Goal: Communication & Community: Share content

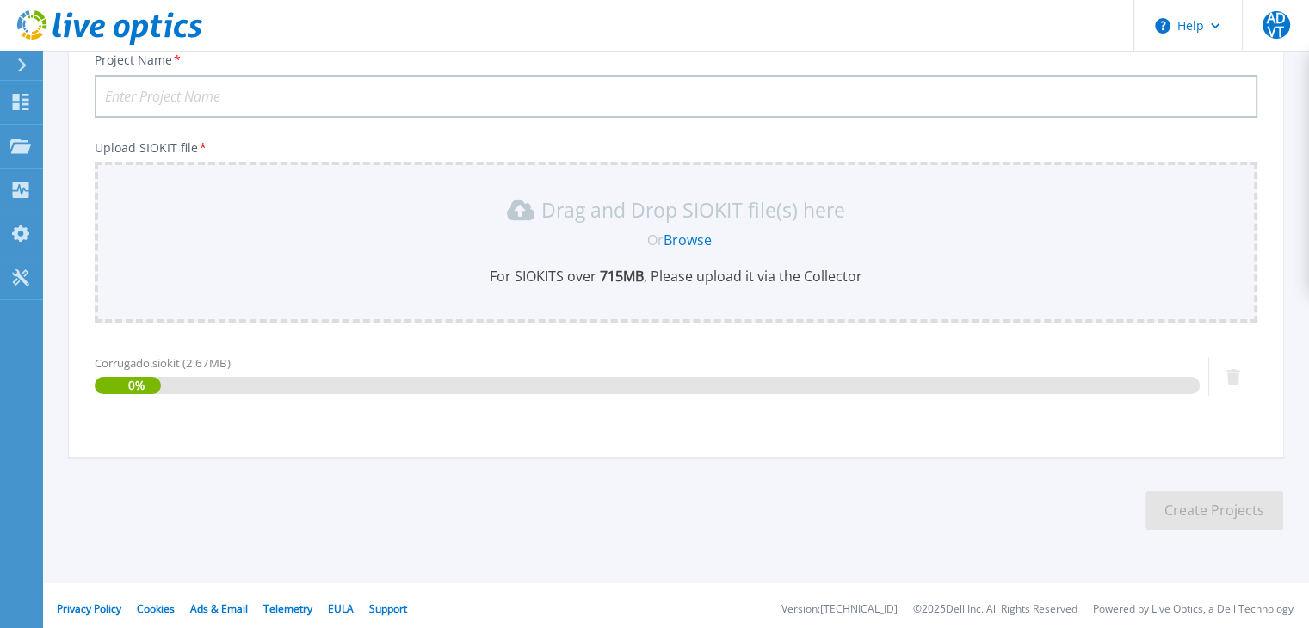
scroll to position [138, 0]
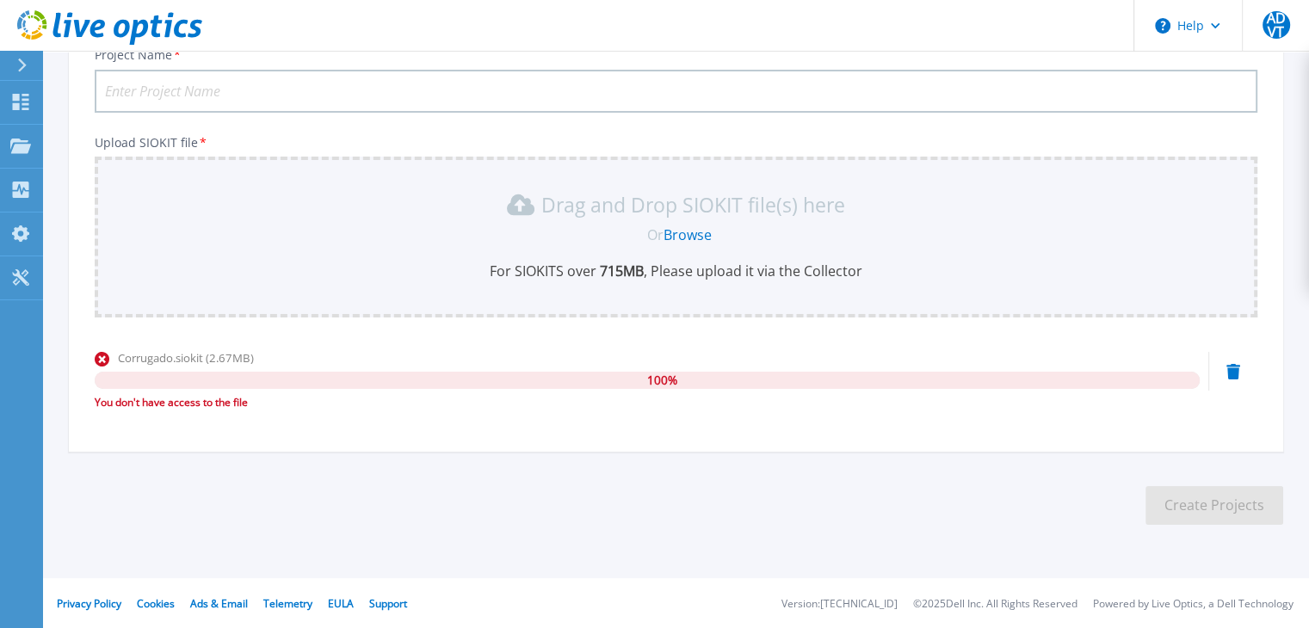
click at [454, 455] on section "Upload SIOKIT You may upload multiple SIOKIT files at the same time. All the Op…" at bounding box center [676, 238] width 1266 height 651
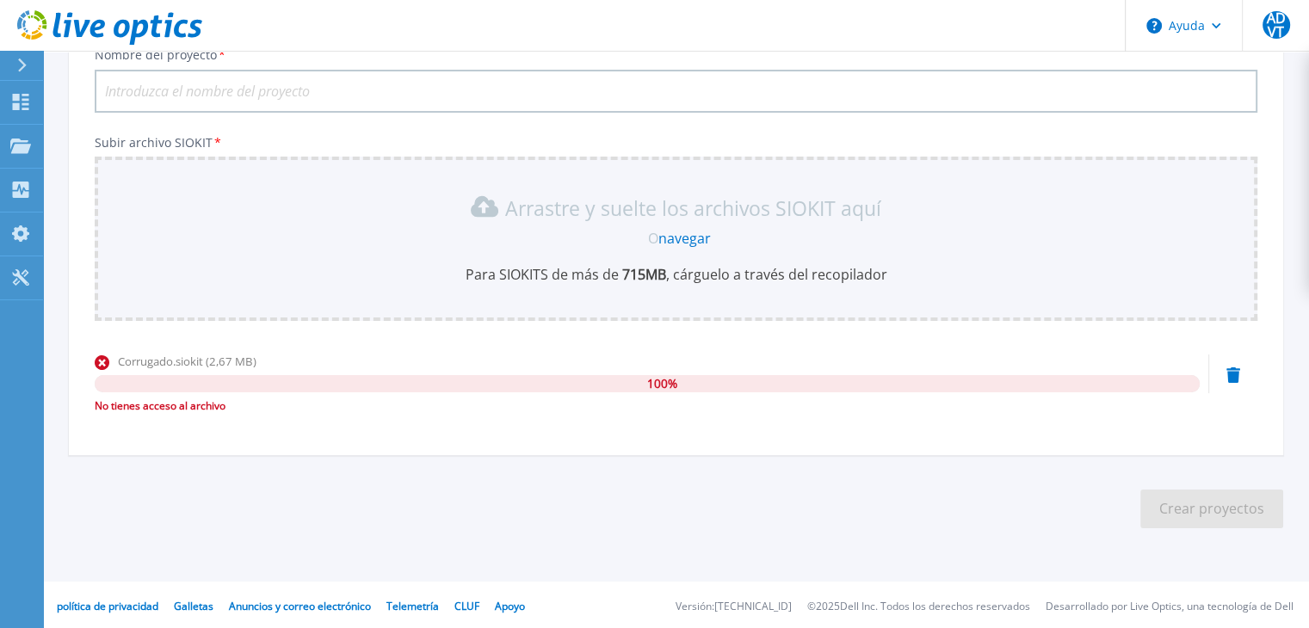
click at [331, 454] on section "Subir SIOKIT Puedes cargar varios archivos SIOKIT simultáneamente. Todos los SI…" at bounding box center [676, 240] width 1266 height 654
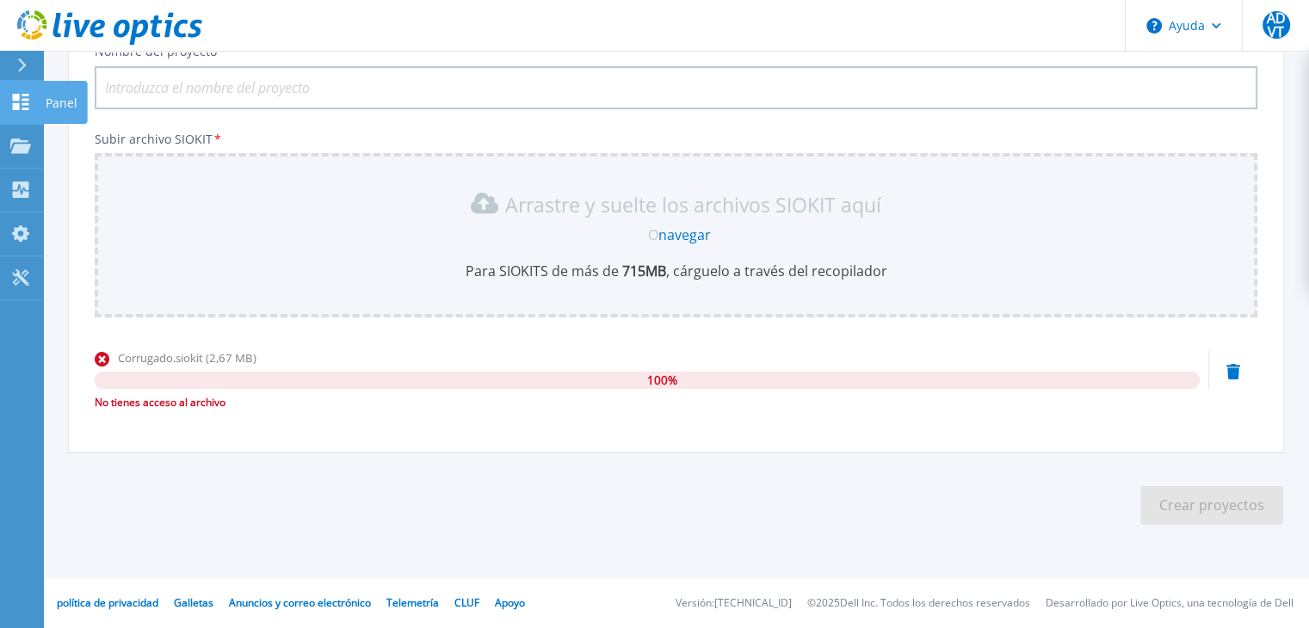
click at [18, 97] on icon at bounding box center [21, 102] width 16 height 16
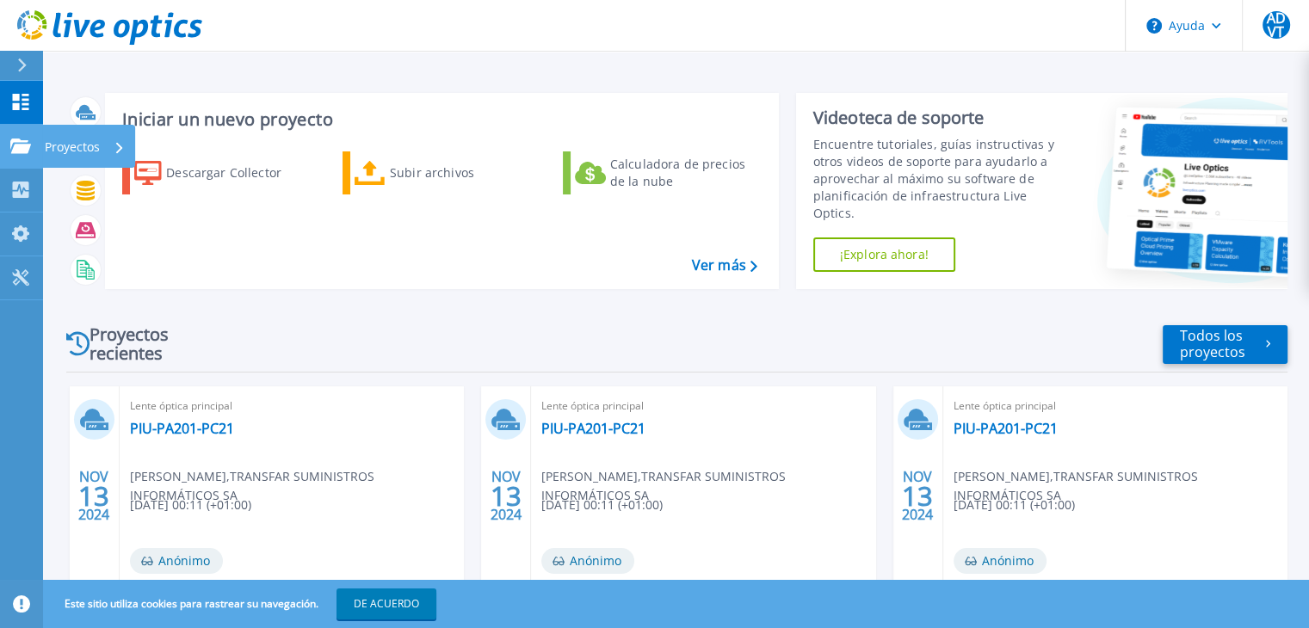
click at [17, 156] on link "Proyectos Proyectos" at bounding box center [21, 147] width 43 height 44
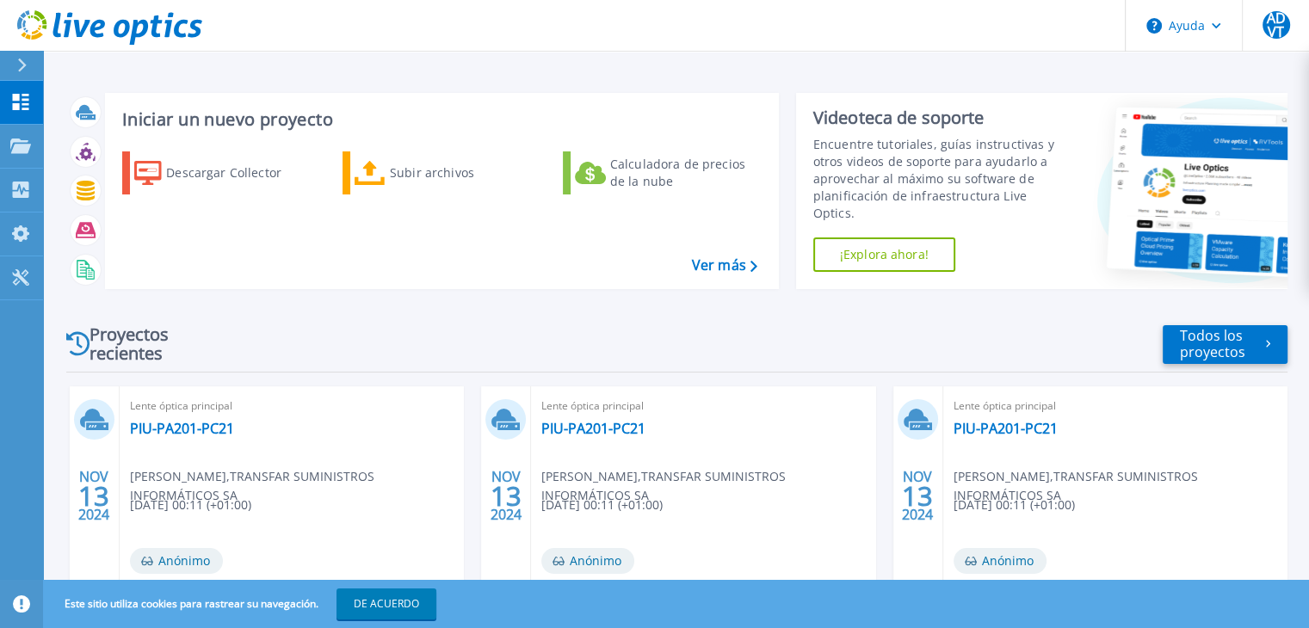
click at [459, 378] on div "Proyectos recientes Todos los proyectos NOV 13 2024 Lente óptica principal PIU-…" at bounding box center [676, 609] width 1221 height 612
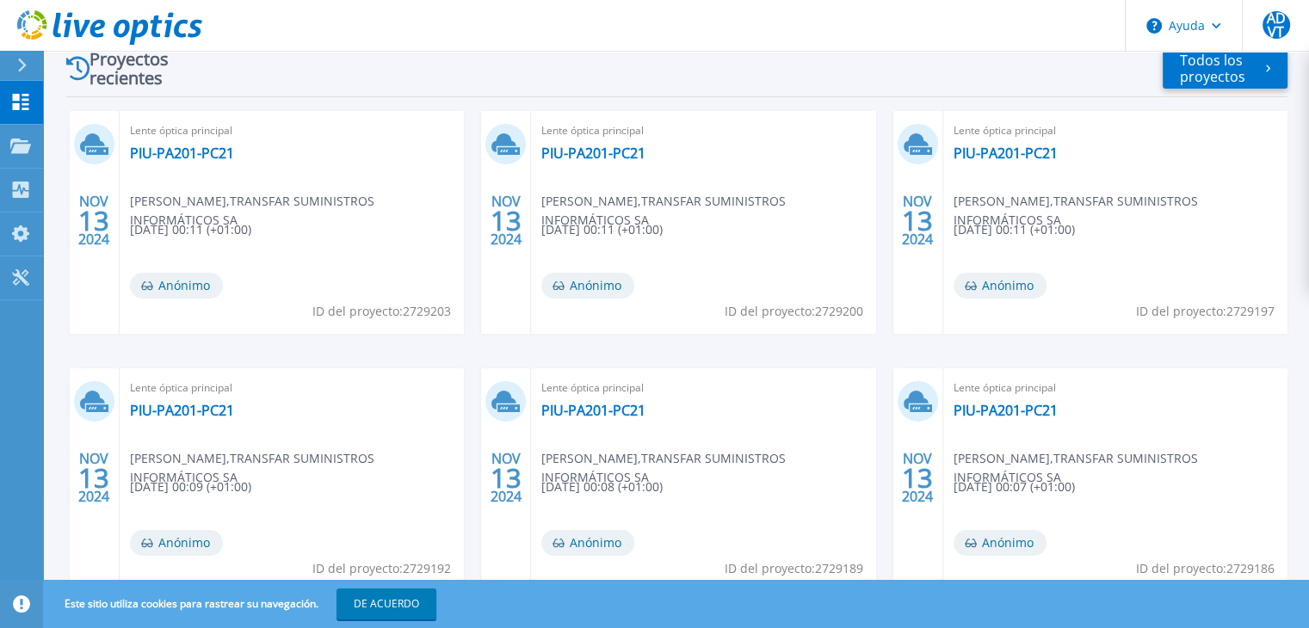
scroll to position [166, 0]
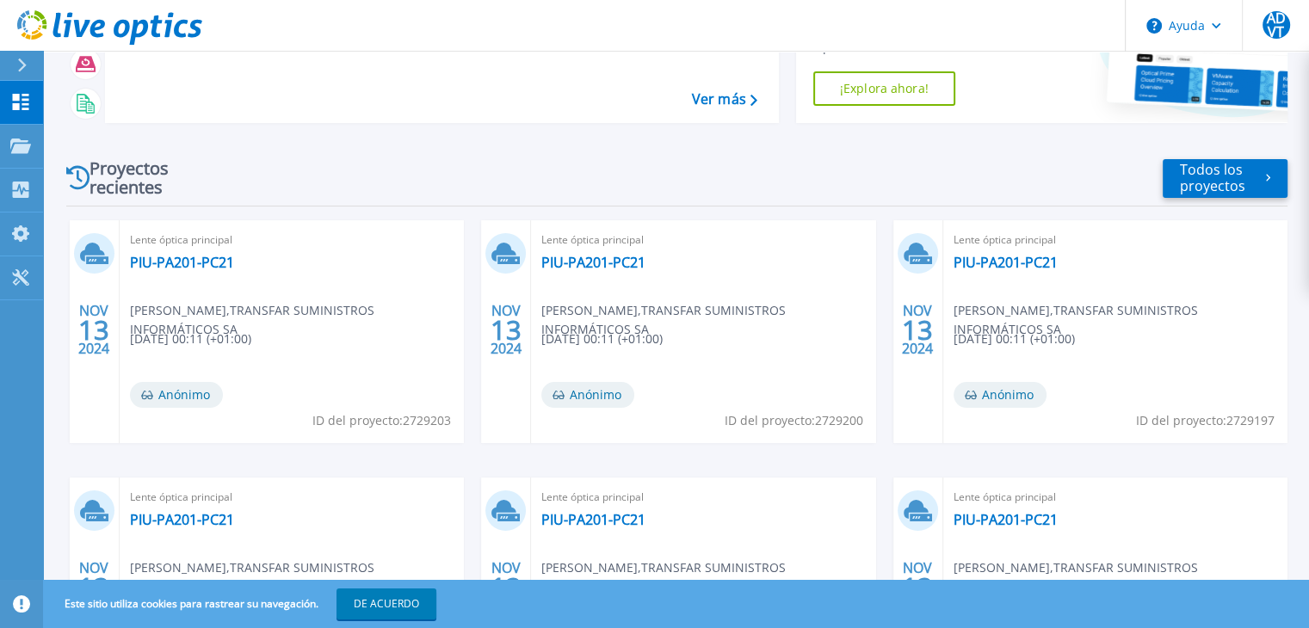
click at [373, 312] on font "TRANSFAR SUMINISTROS INFORMÁTICOS SA" at bounding box center [252, 319] width 244 height 35
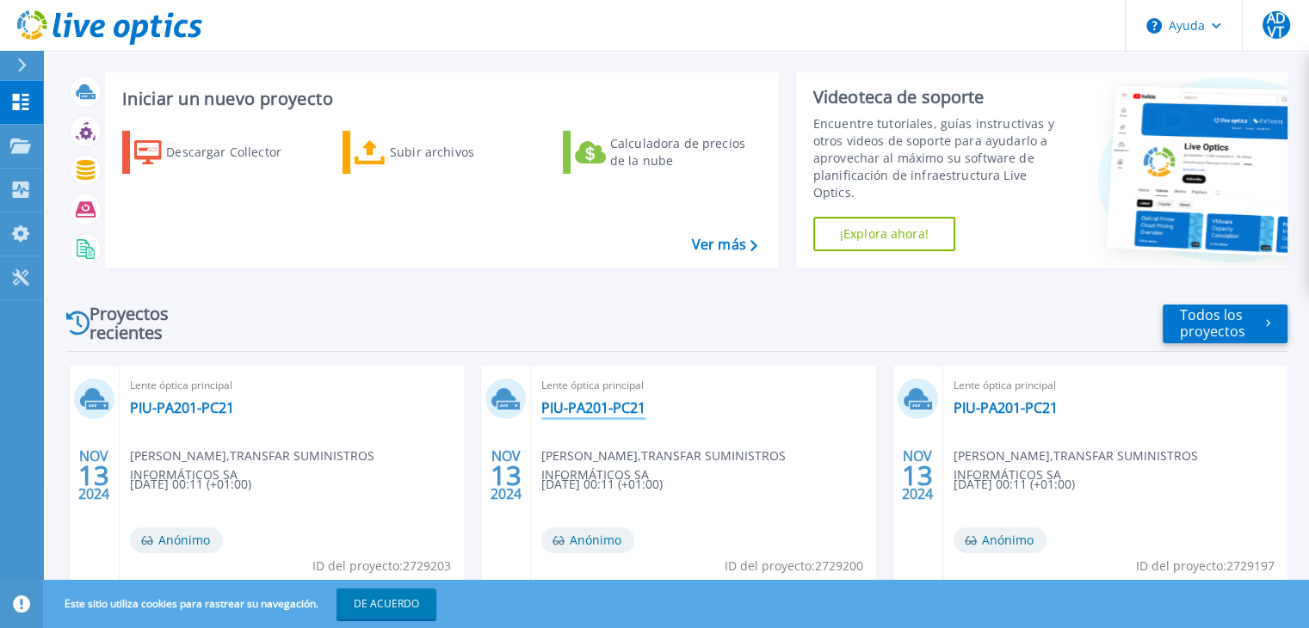
scroll to position [86, 0]
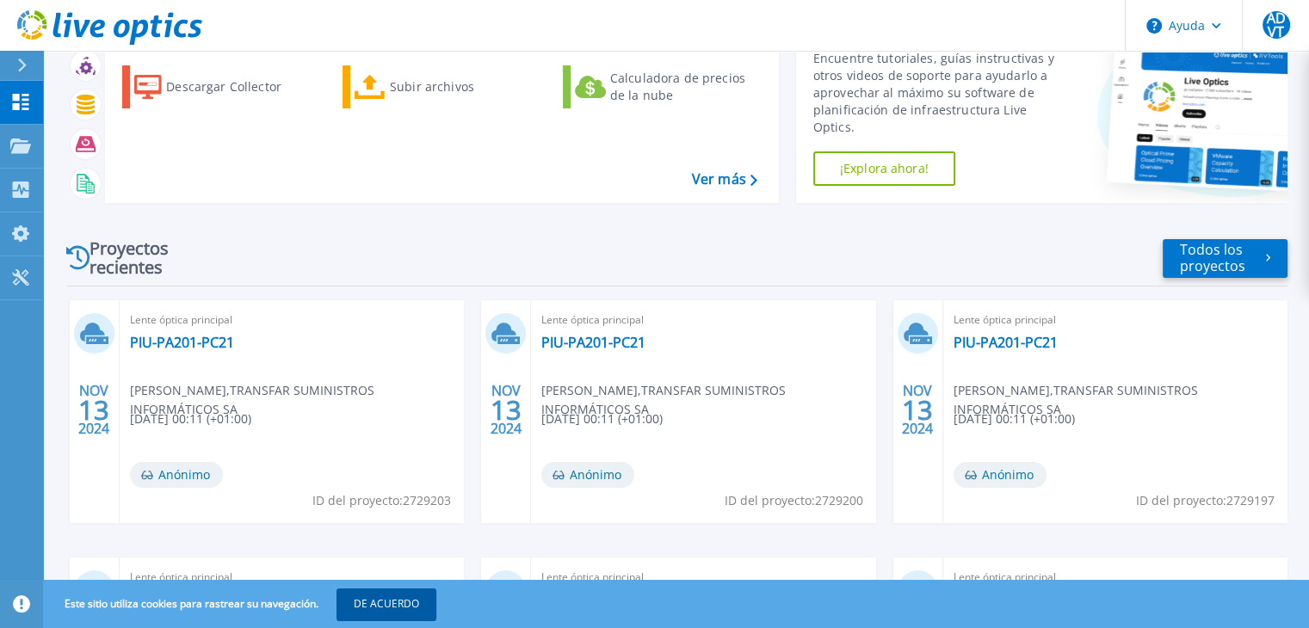
click at [376, 617] on button "DE ACUERDO" at bounding box center [387, 604] width 100 height 31
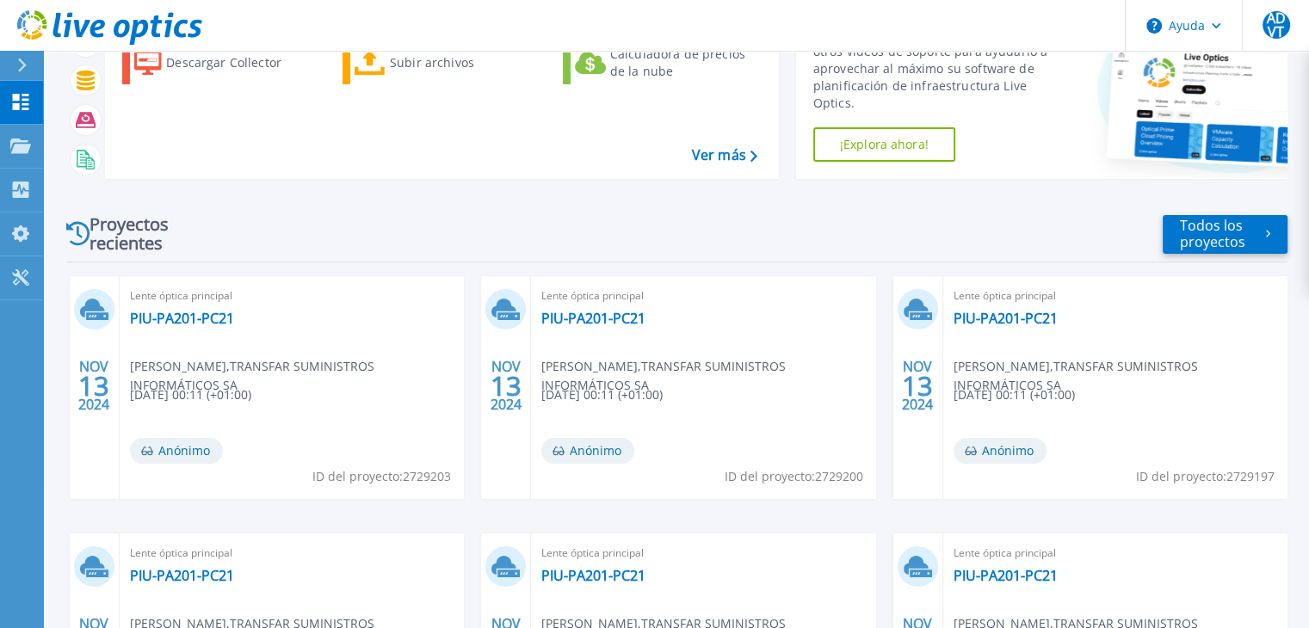
scroll to position [0, 0]
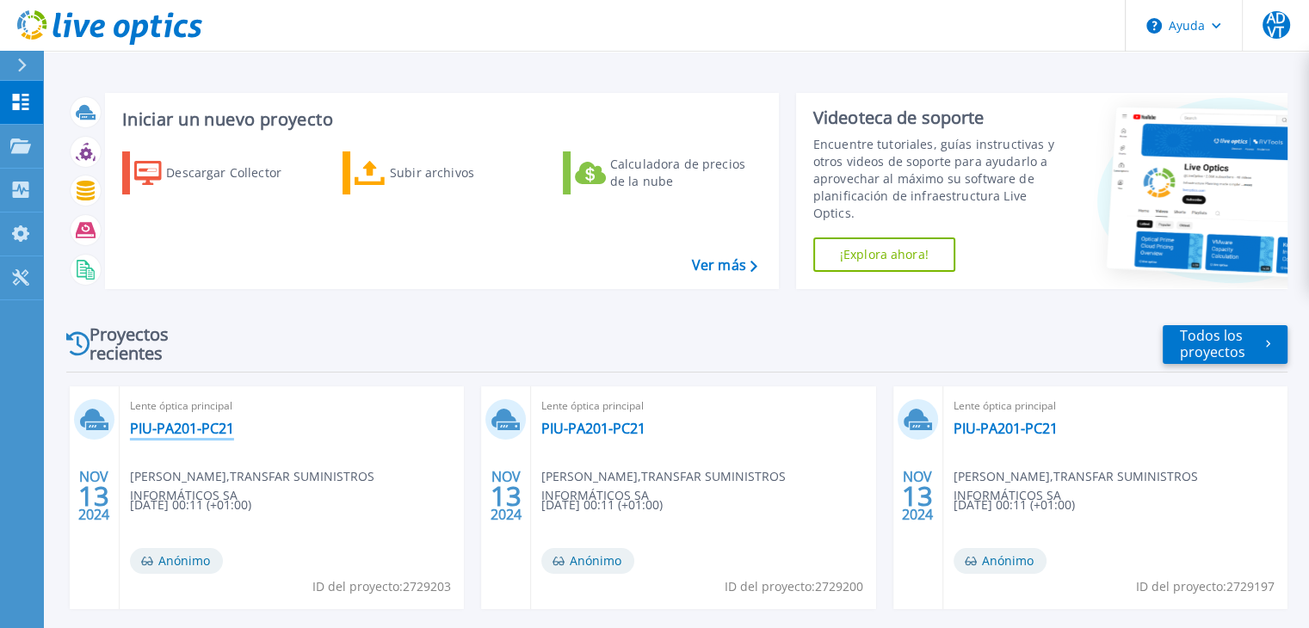
click at [187, 434] on font "PIU-PA201-PC21" at bounding box center [182, 428] width 104 height 19
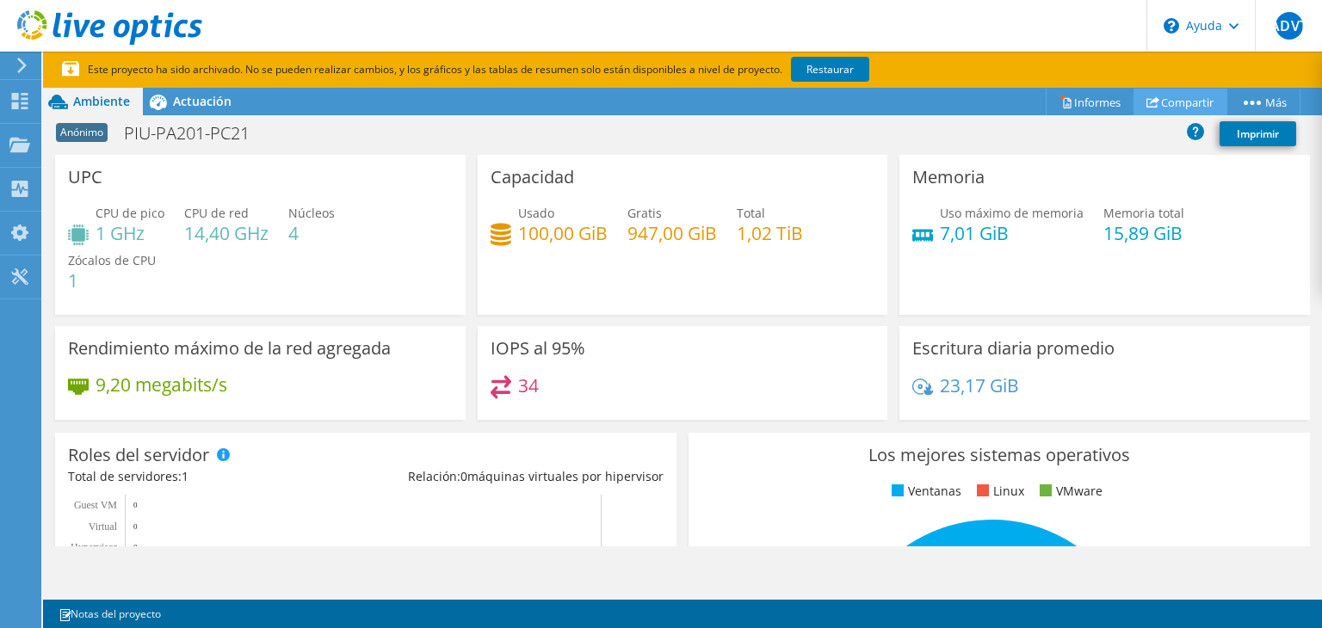
click at [1175, 102] on font "Compartir" at bounding box center [1187, 102] width 53 height 15
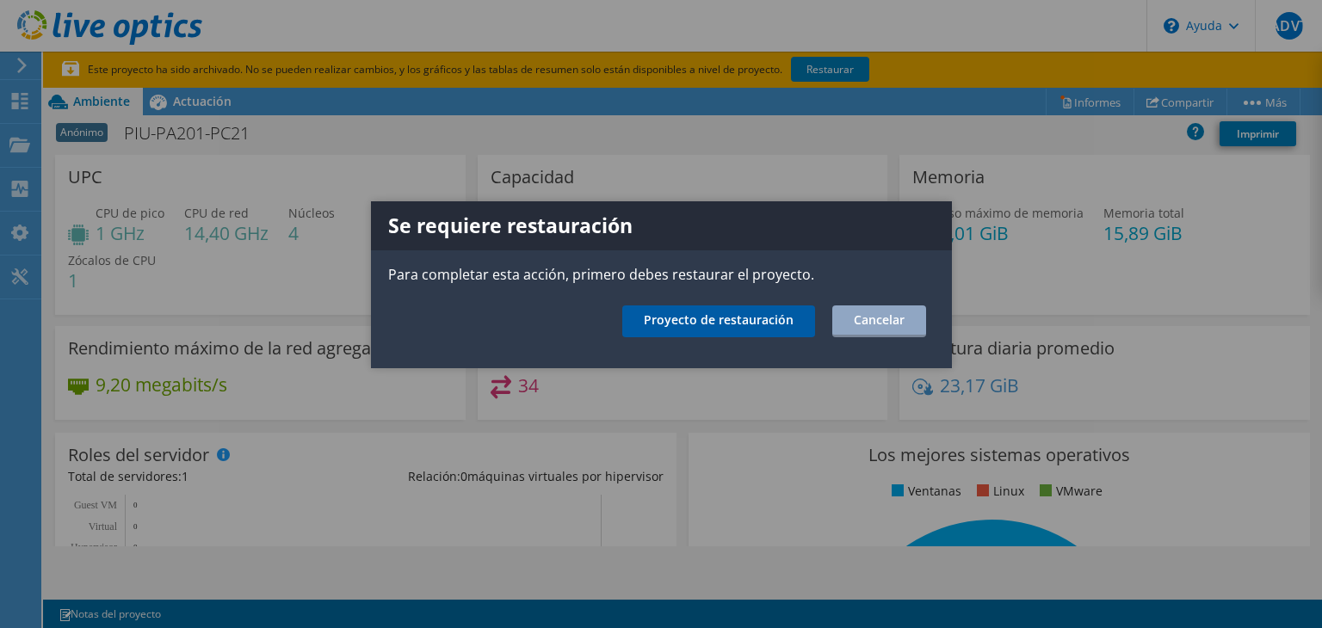
click at [716, 326] on font "Proyecto de restauración" at bounding box center [719, 320] width 150 height 16
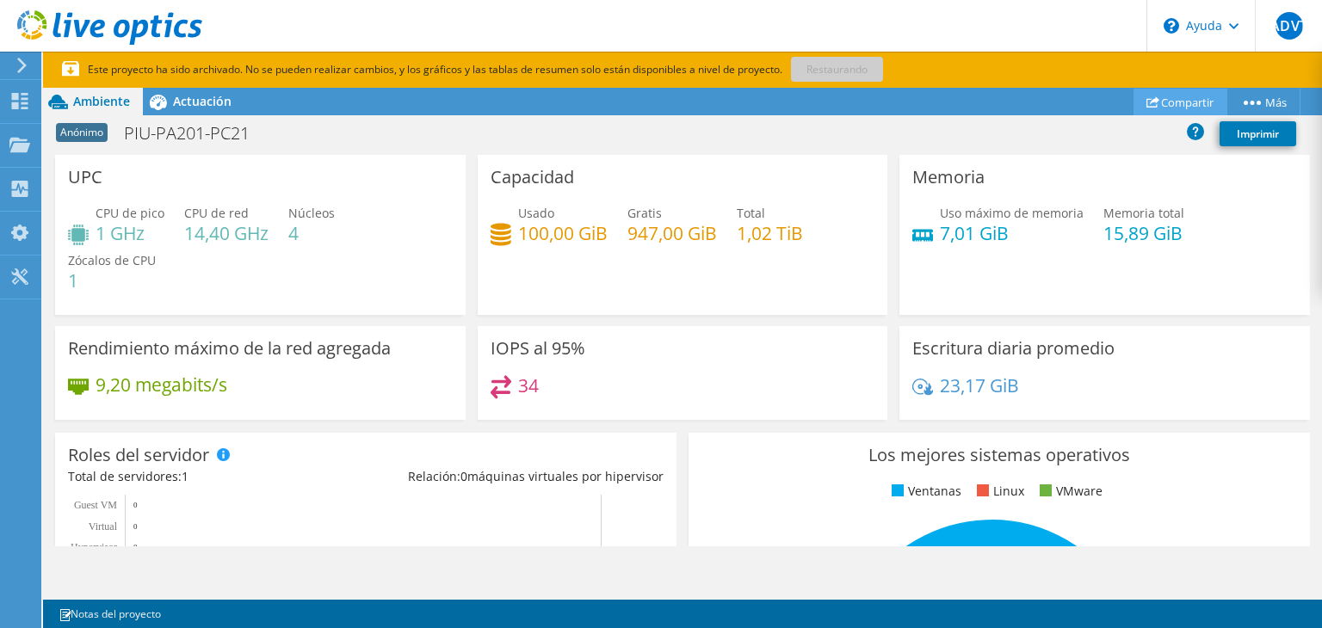
click at [1182, 106] on font "Compartir" at bounding box center [1187, 102] width 53 height 15
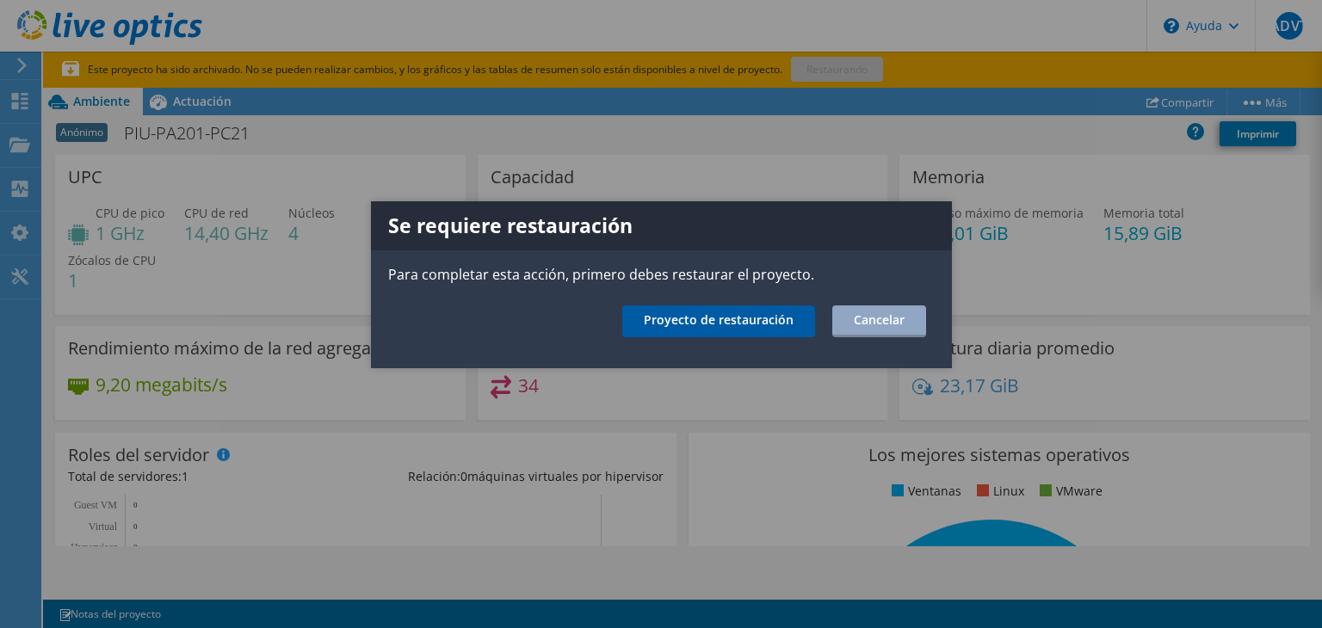
click at [747, 329] on link "Proyecto de restauración" at bounding box center [718, 322] width 193 height 32
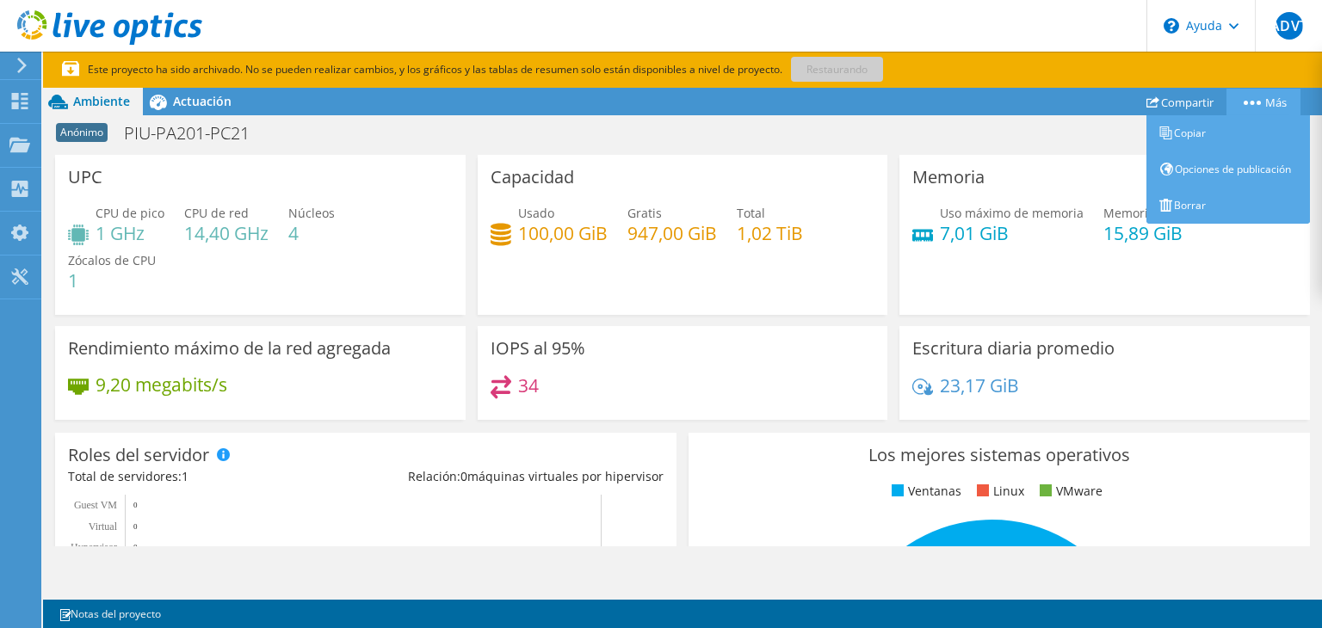
click at [1279, 104] on font "Más" at bounding box center [1276, 102] width 22 height 15
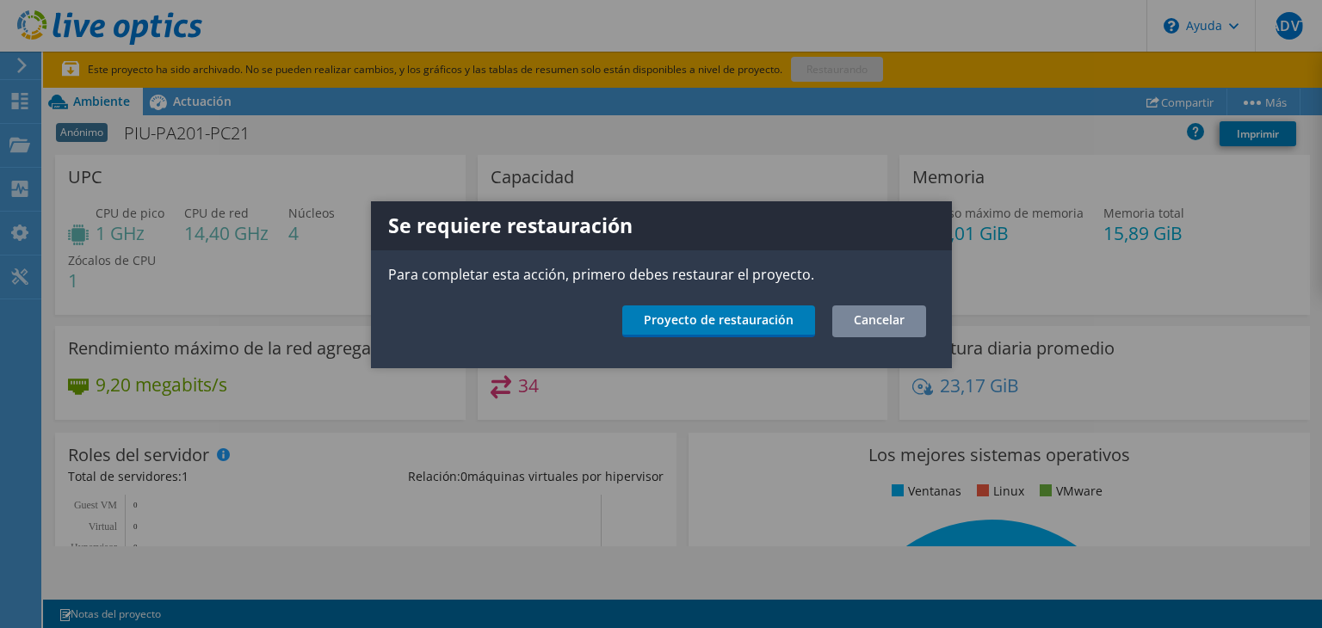
click at [899, 323] on font "Cancelar" at bounding box center [879, 320] width 51 height 16
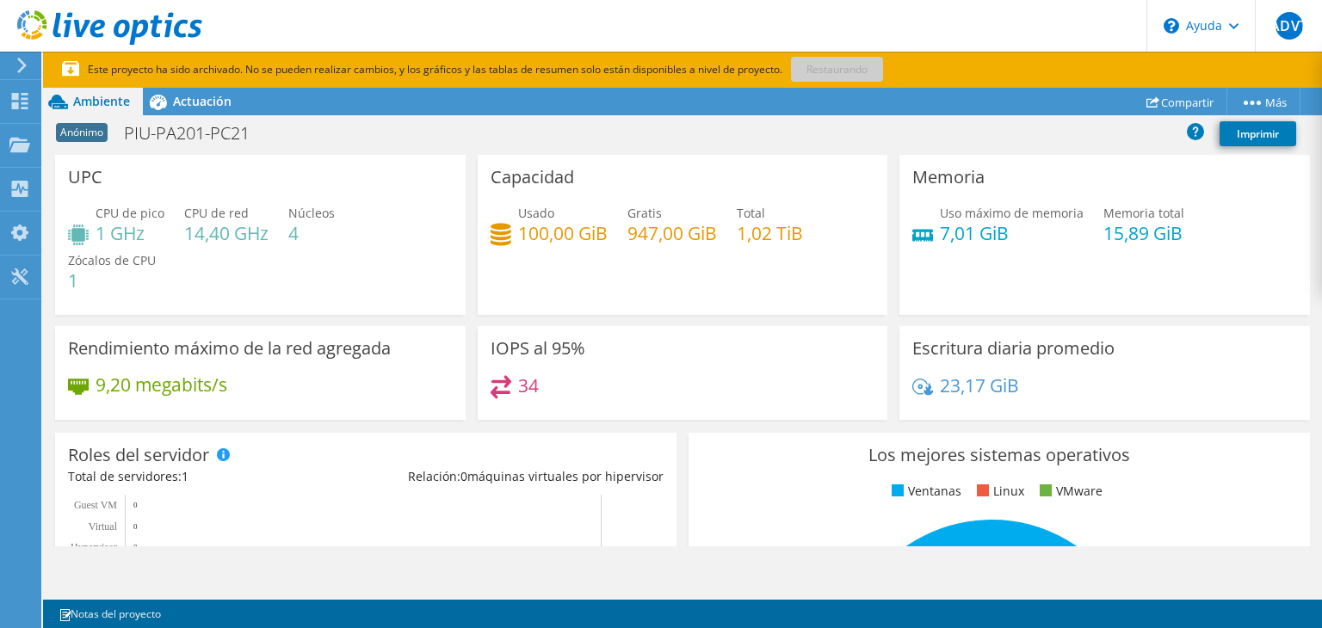
click at [807, 65] on p "Este proyecto ha sido archivado. No se pueden realizar cambios, y los gráficos …" at bounding box center [484, 69] width 844 height 19
click at [22, 67] on use at bounding box center [21, 65] width 9 height 15
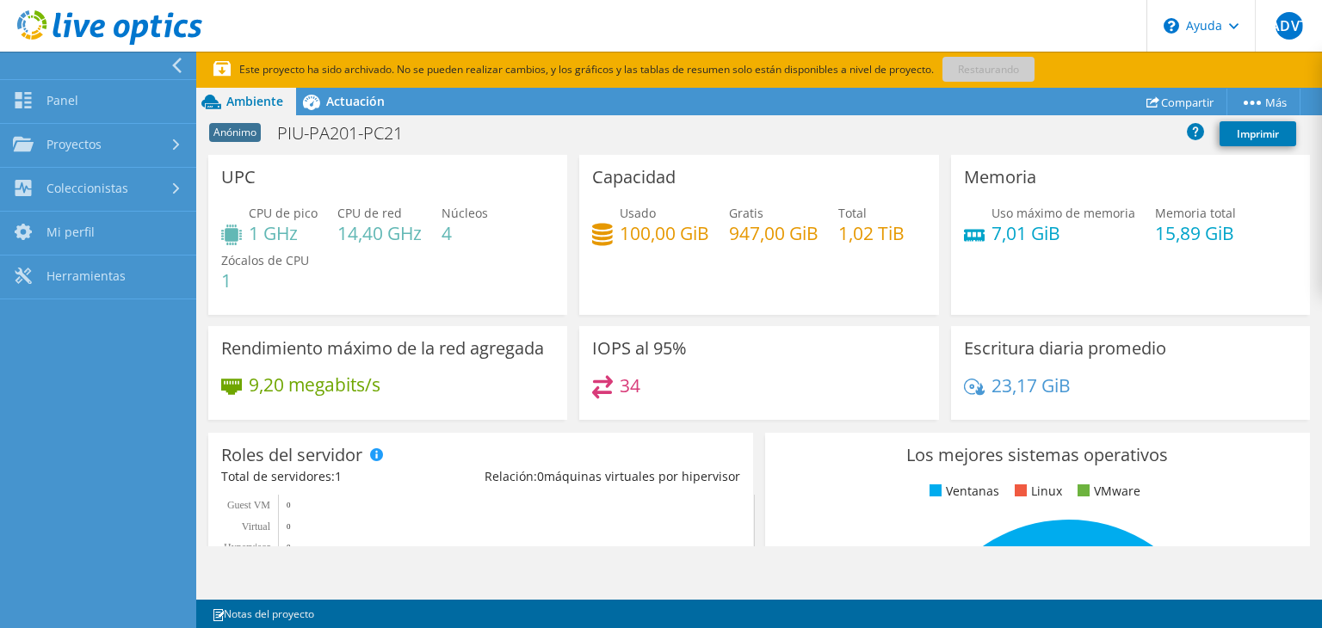
click at [155, 69] on div at bounding box center [94, 66] width 196 height 28
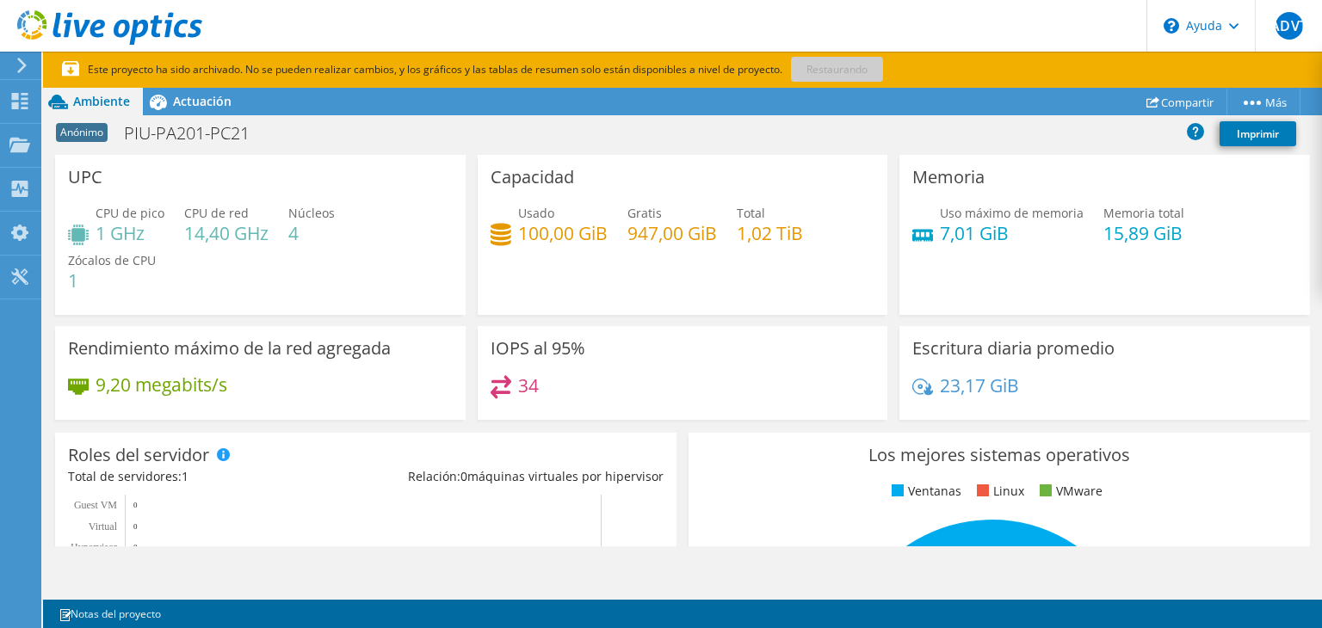
click at [143, 43] on icon at bounding box center [109, 27] width 185 height 35
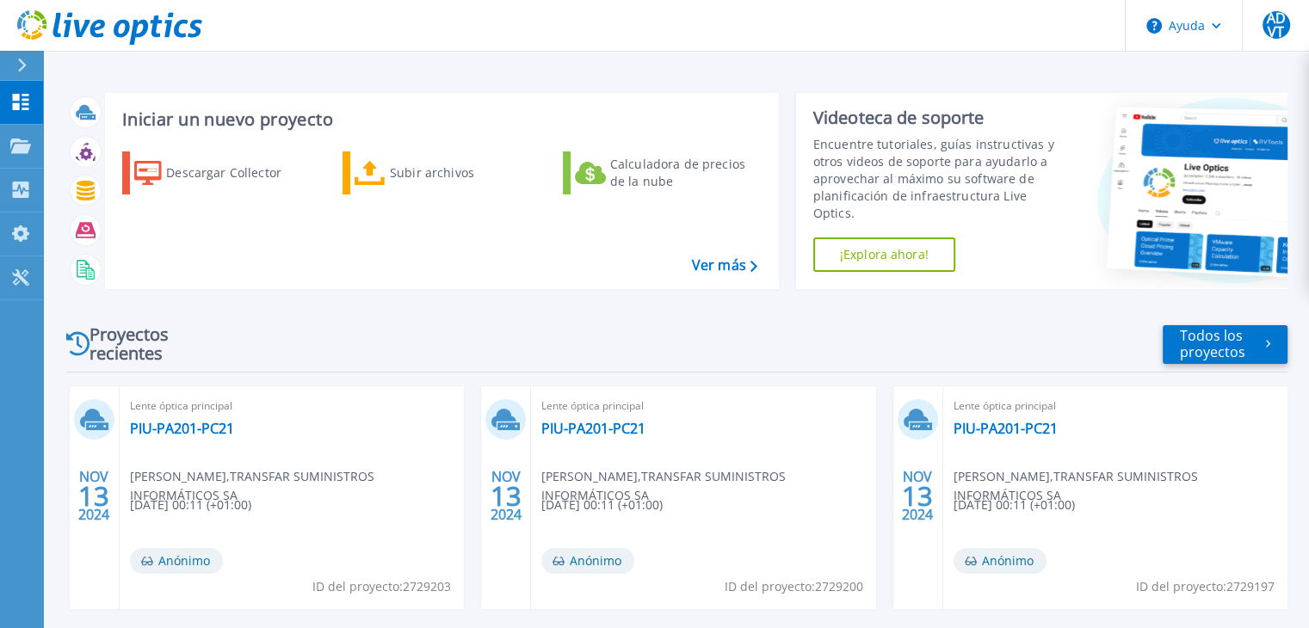
click at [24, 66] on icon at bounding box center [22, 66] width 9 height 14
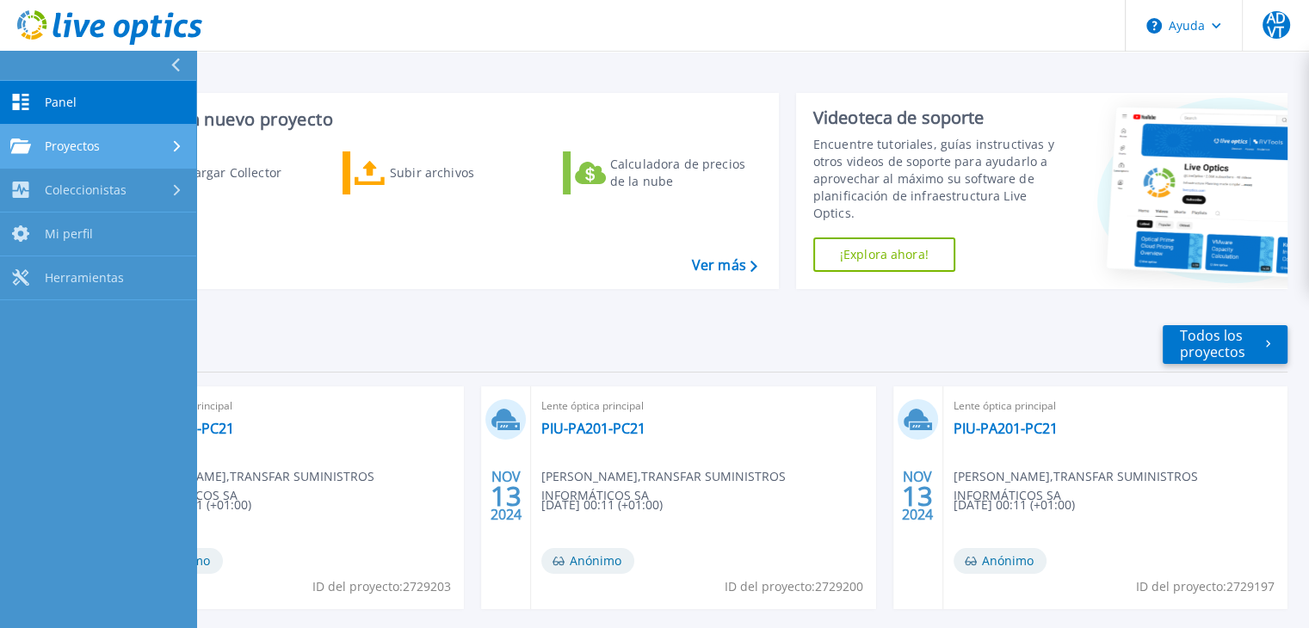
click at [69, 136] on link "Proyectos Proyectos" at bounding box center [98, 147] width 196 height 44
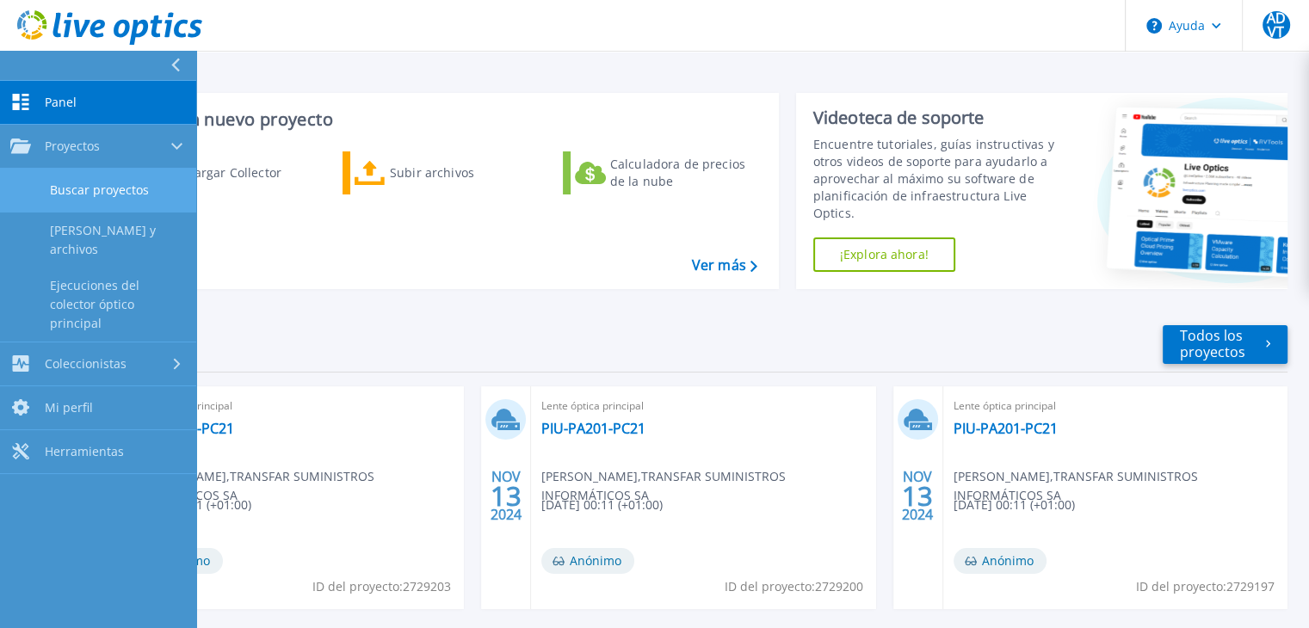
click at [71, 197] on font "Buscar proyectos" at bounding box center [99, 190] width 99 height 16
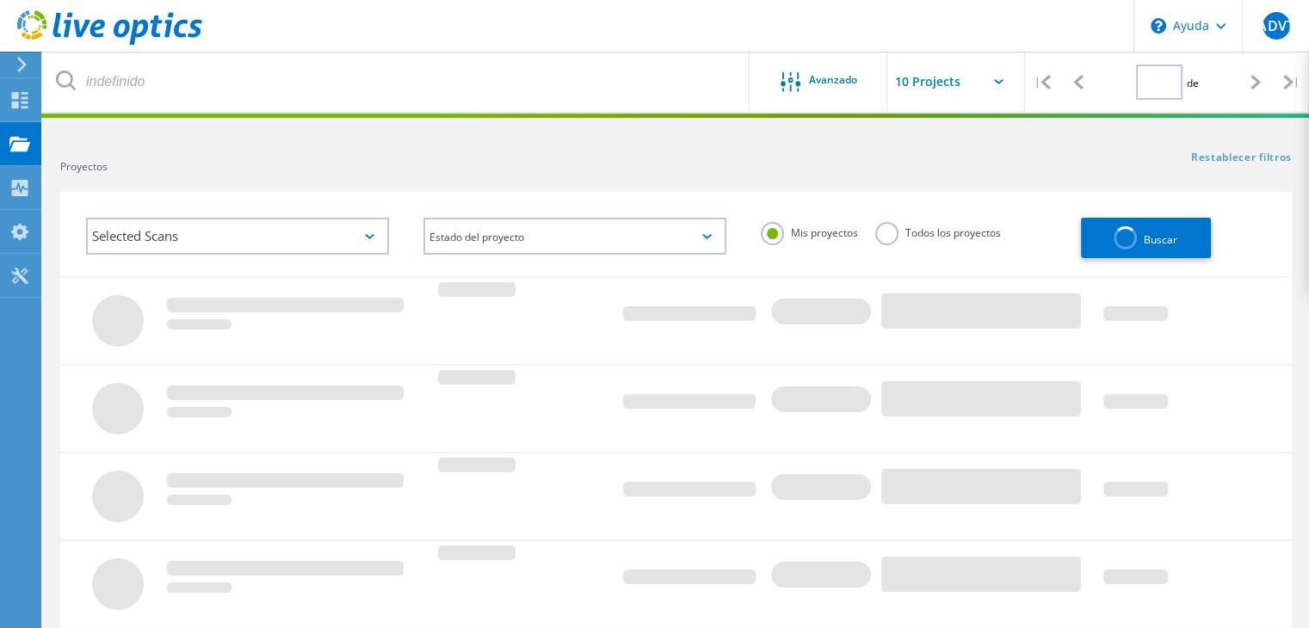
type input "1"
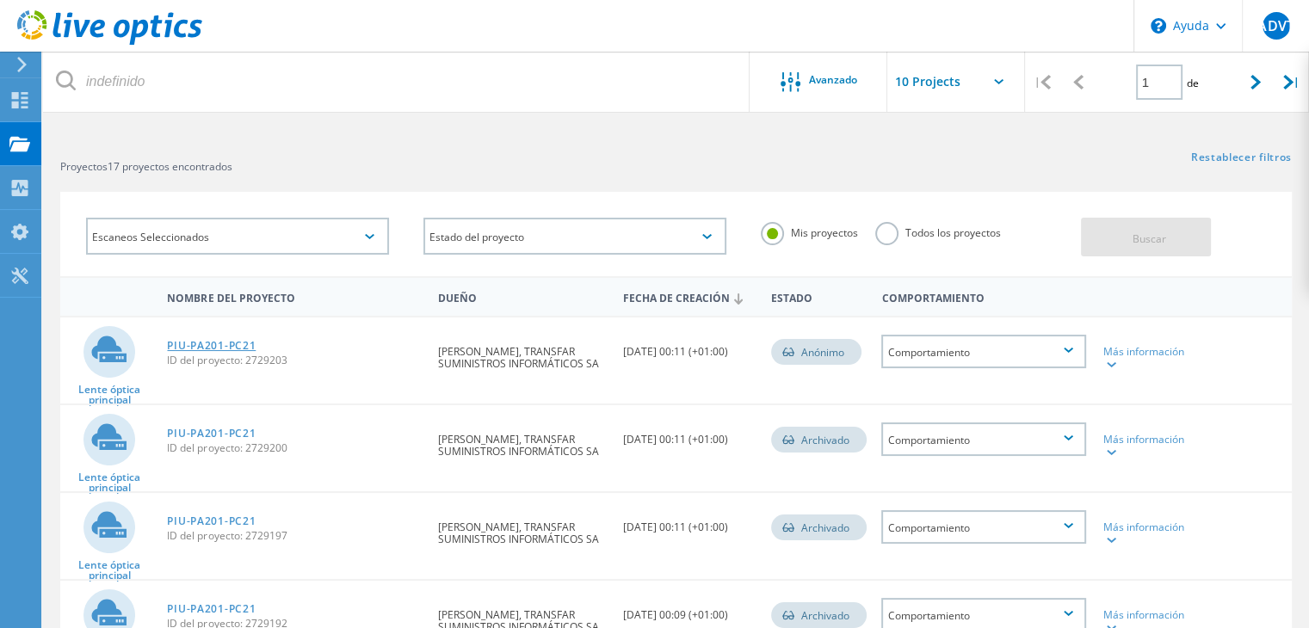
click at [199, 345] on font "PIU-PA201-PC21" at bounding box center [211, 345] width 89 height 15
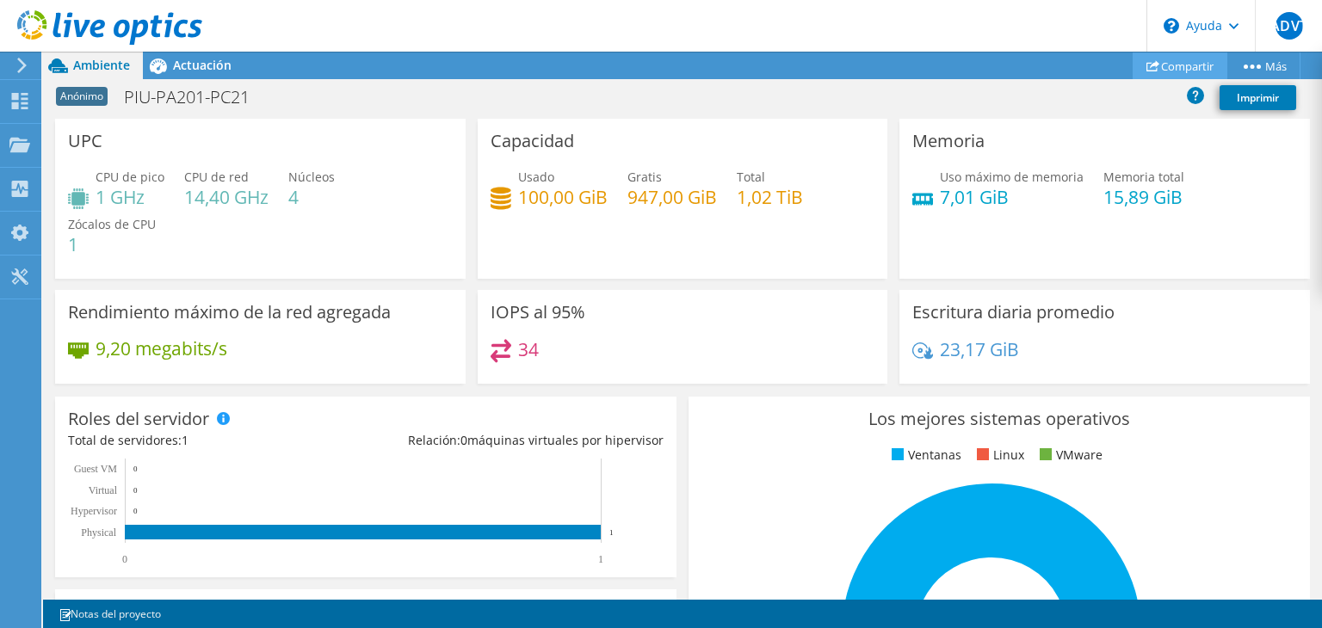
click at [1175, 59] on font "Compartir" at bounding box center [1187, 66] width 53 height 15
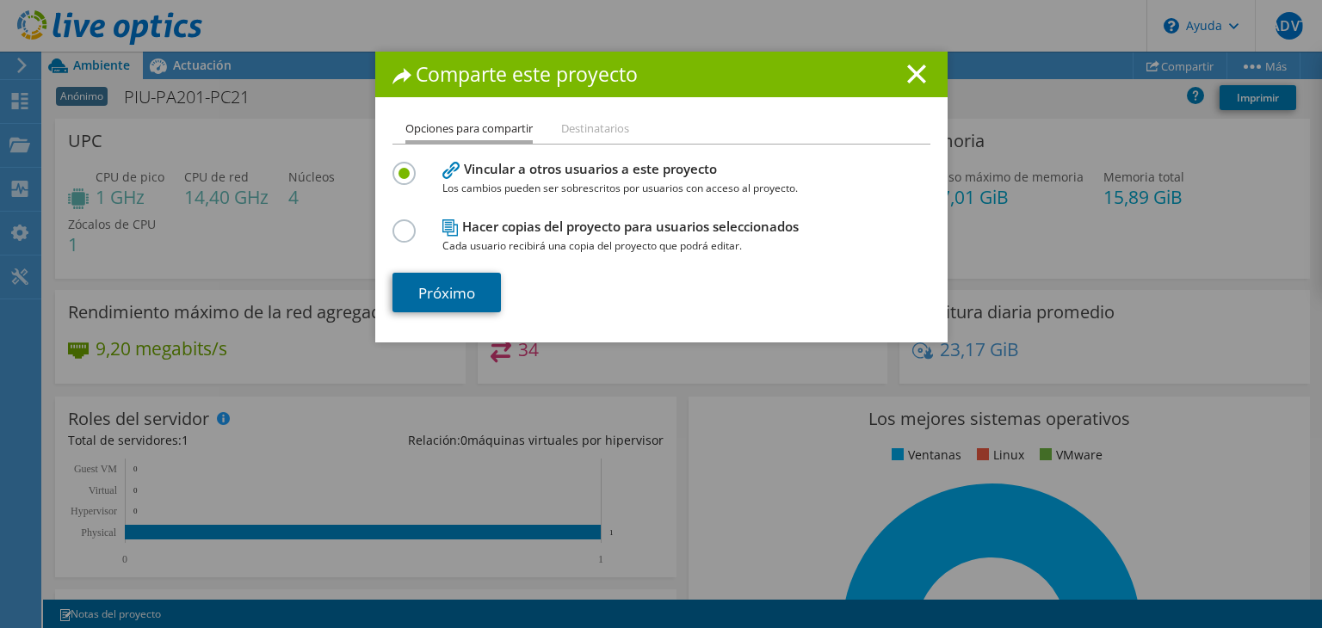
click at [461, 295] on font "Próximo" at bounding box center [446, 293] width 57 height 20
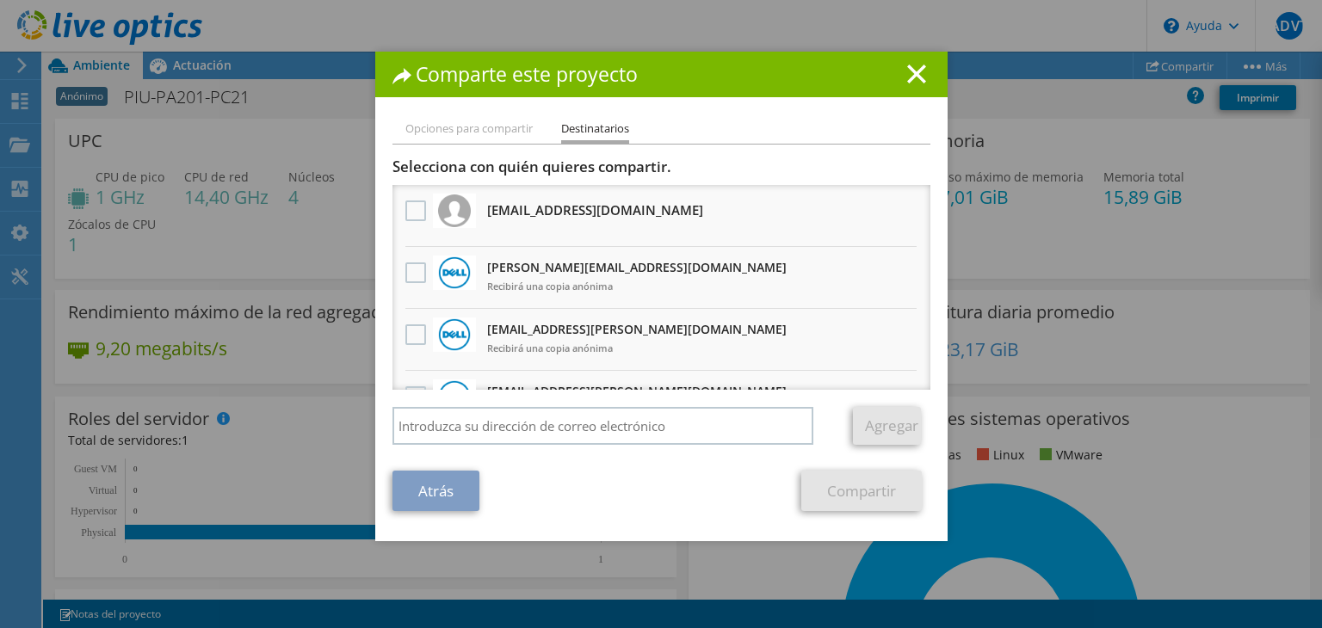
click at [445, 479] on link "Atrás" at bounding box center [435, 491] width 87 height 40
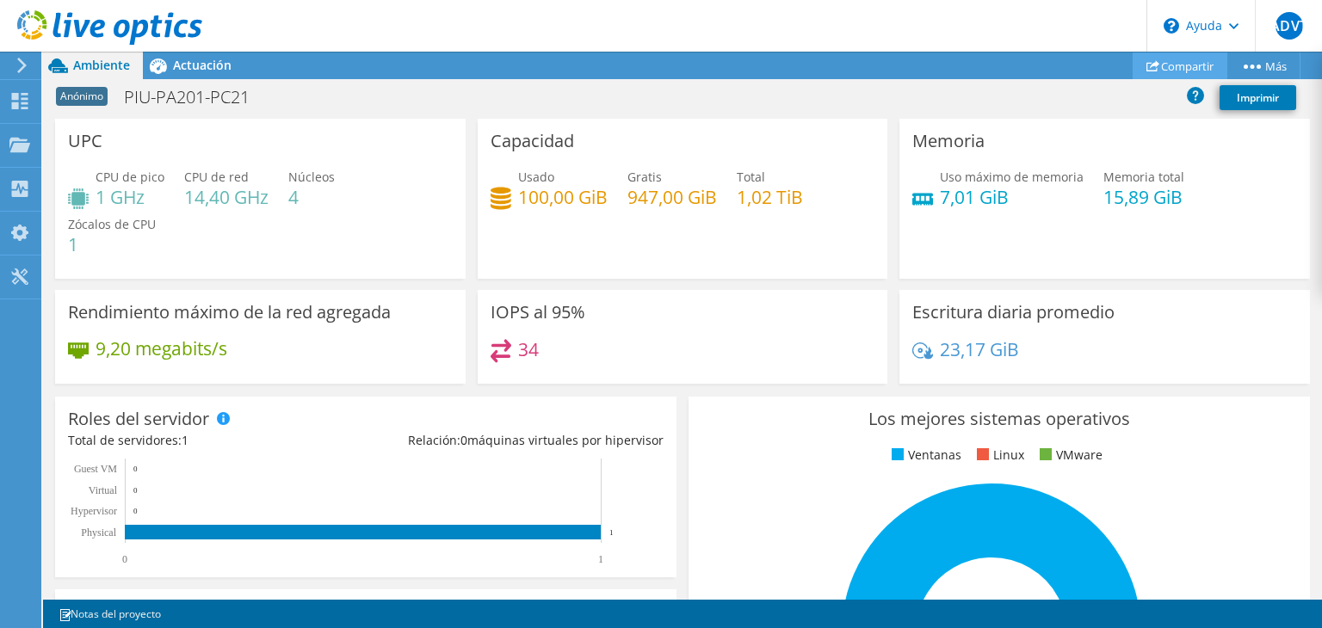
click at [1165, 70] on font "Compartir" at bounding box center [1187, 66] width 53 height 15
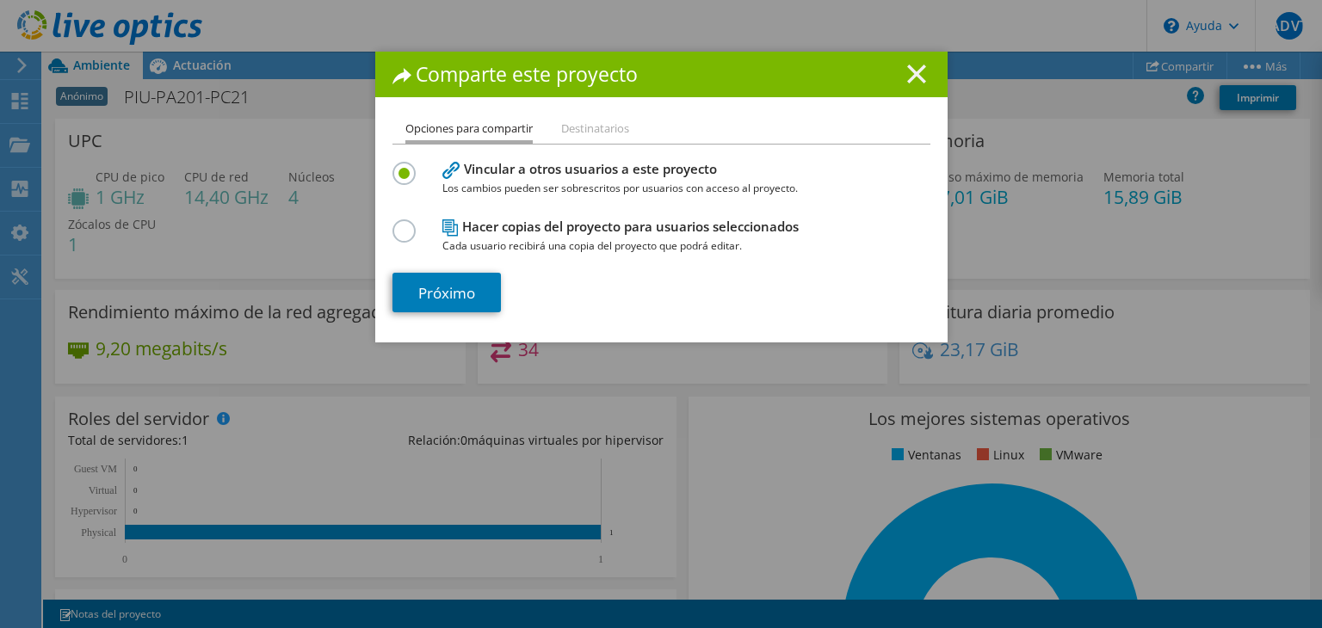
click at [907, 70] on icon at bounding box center [916, 74] width 19 height 19
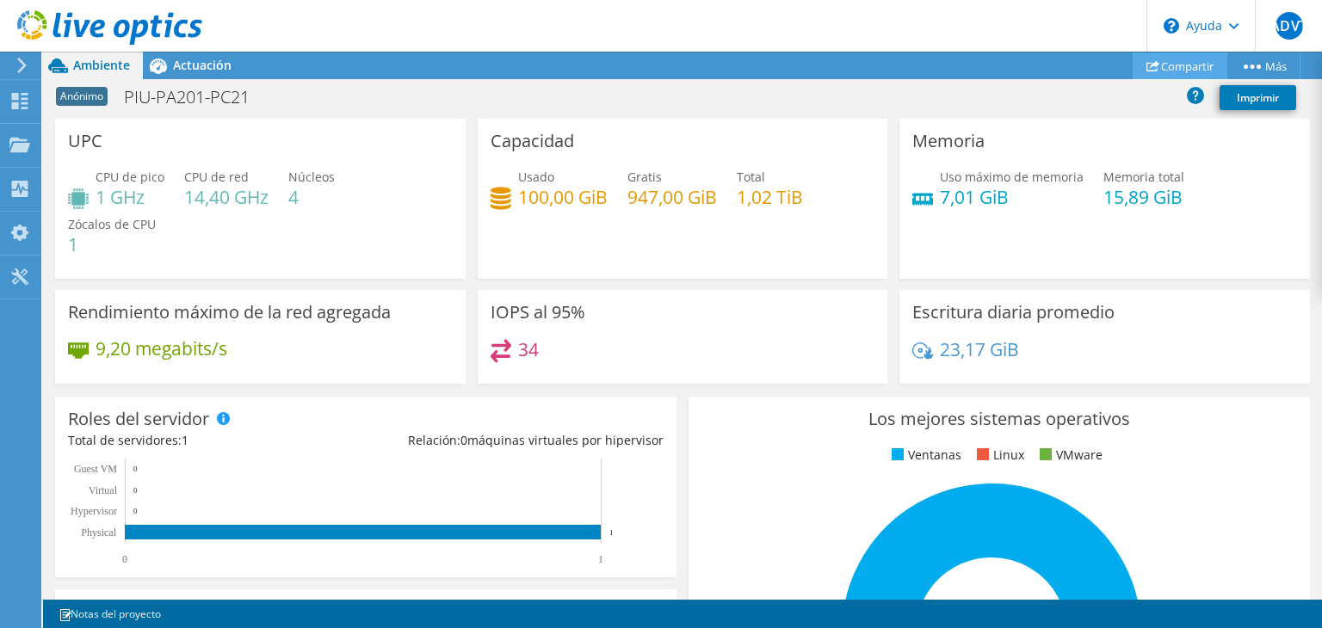
click at [1147, 64] on use at bounding box center [1153, 65] width 13 height 11
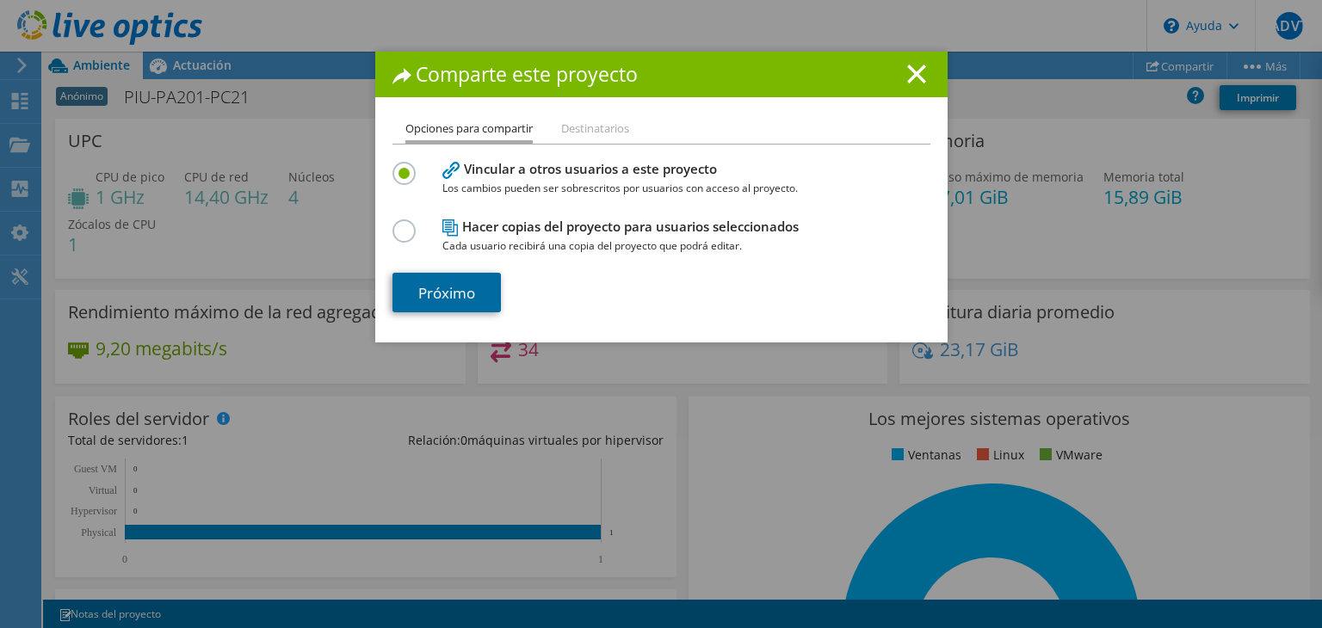
click at [453, 294] on font "Próximo" at bounding box center [446, 293] width 57 height 20
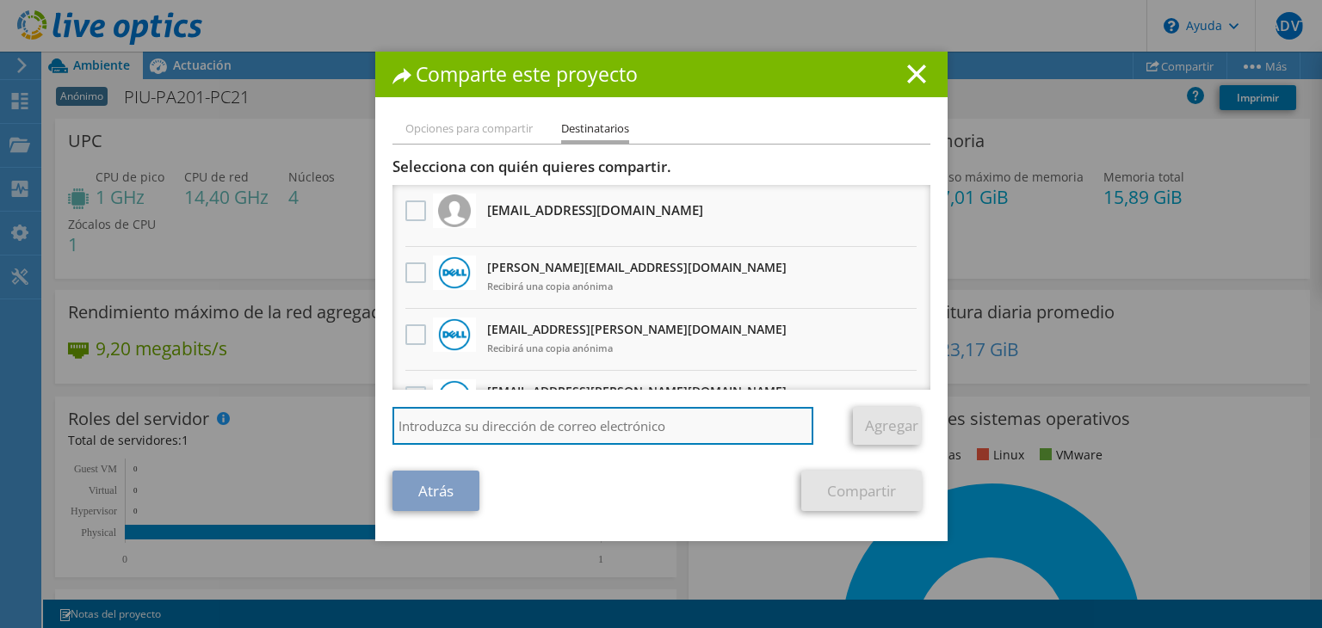
click at [552, 424] on input "search" at bounding box center [603, 426] width 422 height 38
